Goal: Use online tool/utility: Use online tool/utility

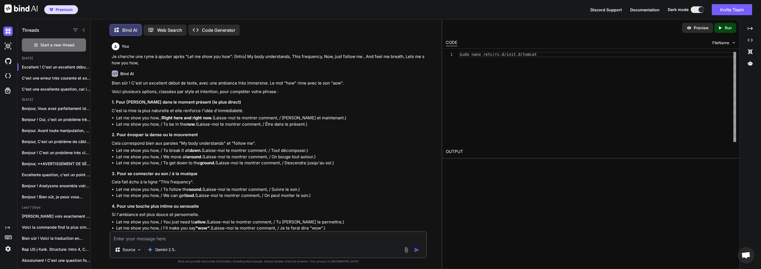
scroll to position [2906, 0]
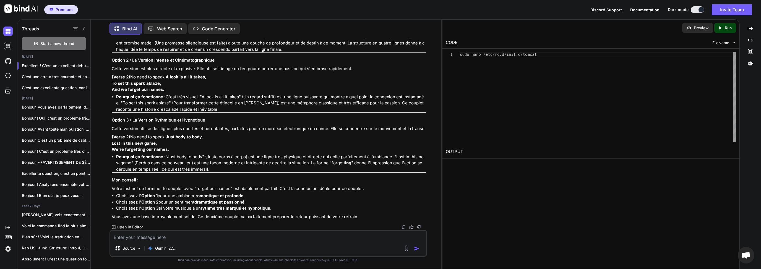
click at [161, 241] on div "Source Gemini 2.5.." at bounding box center [269, 243] width 318 height 27
click at [162, 239] on textarea at bounding box center [268, 236] width 316 height 10
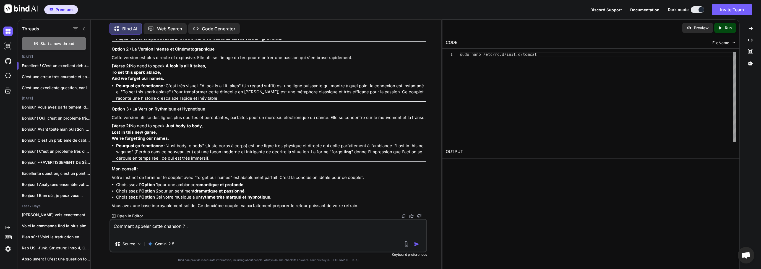
paste textarea "[Verse 1] Ouuuuuu, Ouuuuu Bae Tonight, I'm looking for sleep often time catches…"
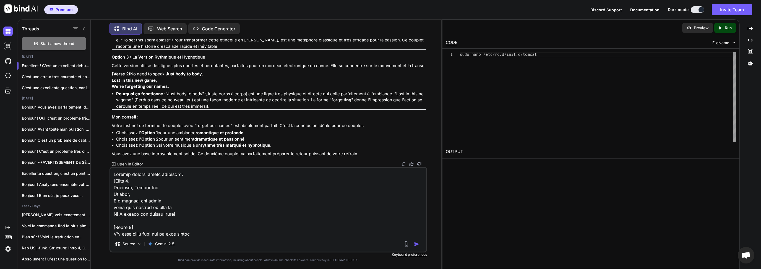
scroll to position [412, 0]
type textarea "Comment appeler cette chanson ? : [Verse 1] [PERSON_NAME], Ouuuuu Bae Tonight, …"
click at [418, 244] on img "button" at bounding box center [417, 245] width 6 height 6
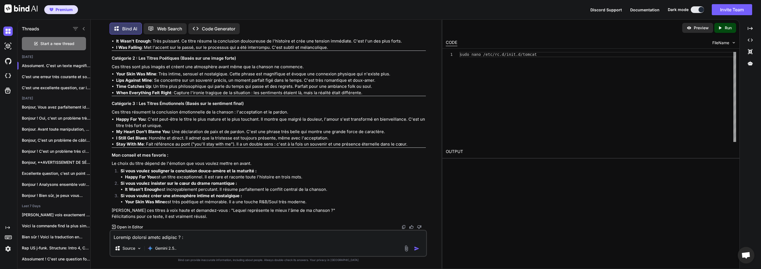
scroll to position [3174, 0]
drag, startPoint x: 134, startPoint y: 196, endPoint x: 158, endPoint y: 198, distance: 23.6
click at [156, 135] on li "My Heart Don't Blame You : Une déclaration de paix et de pardon. C'est une phra…" at bounding box center [271, 132] width 310 height 6
drag, startPoint x: 171, startPoint y: 196, endPoint x: 116, endPoint y: 195, distance: 55.1
click at [116, 135] on li "My Heart Don't Blame You : Une déclaration de paix et de pardon. C'est une phra…" at bounding box center [271, 132] width 310 height 6
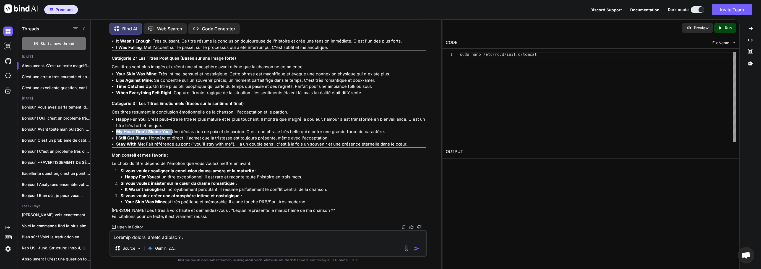
scroll to position [3200, 0]
click at [144, 134] on strong "My Heart Don't Blame You" at bounding box center [142, 131] width 53 height 5
drag, startPoint x: 169, startPoint y: 168, endPoint x: 116, endPoint y: 167, distance: 52.6
click at [116, 134] on strong "My Heart Don't Blame You" at bounding box center [142, 131] width 53 height 5
copy strong "My Heart Don't Blame You"
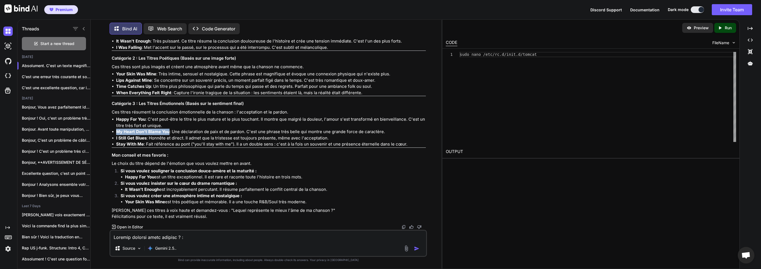
drag, startPoint x: 117, startPoint y: 168, endPoint x: 168, endPoint y: 168, distance: 51.7
click at [168, 134] on strong "My Heart Don't Blame You" at bounding box center [142, 131] width 53 height 5
copy strong "My Heart Don't Blame You"
